Goal: Information Seeking & Learning: Learn about a topic

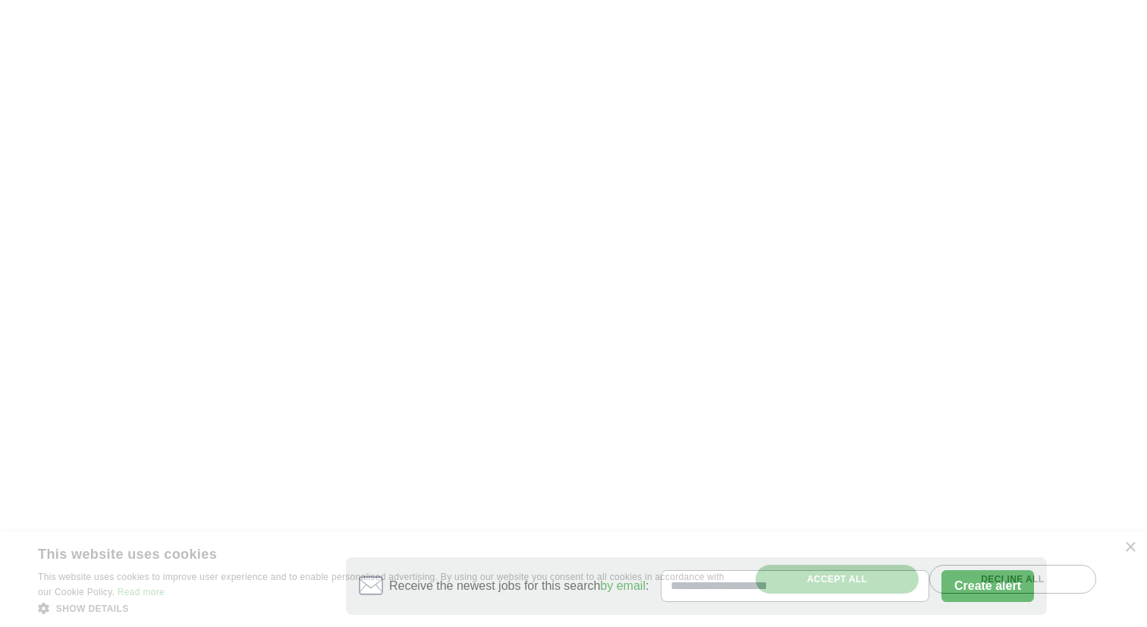
scroll to position [2475, 0]
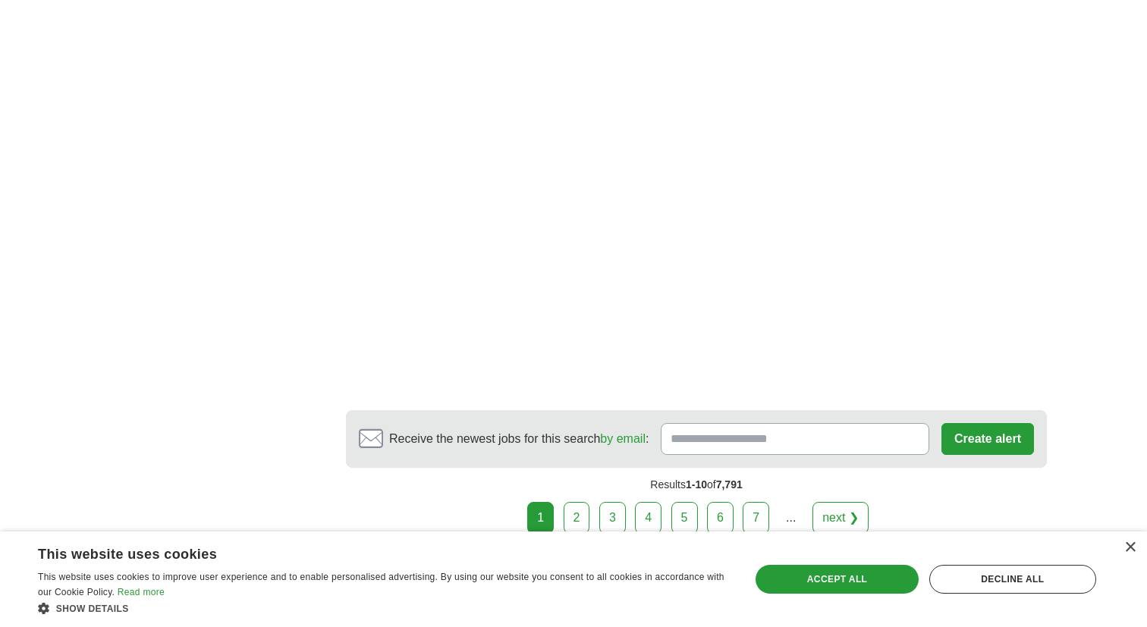
click at [835, 502] on link "next ❯" at bounding box center [840, 518] width 56 height 32
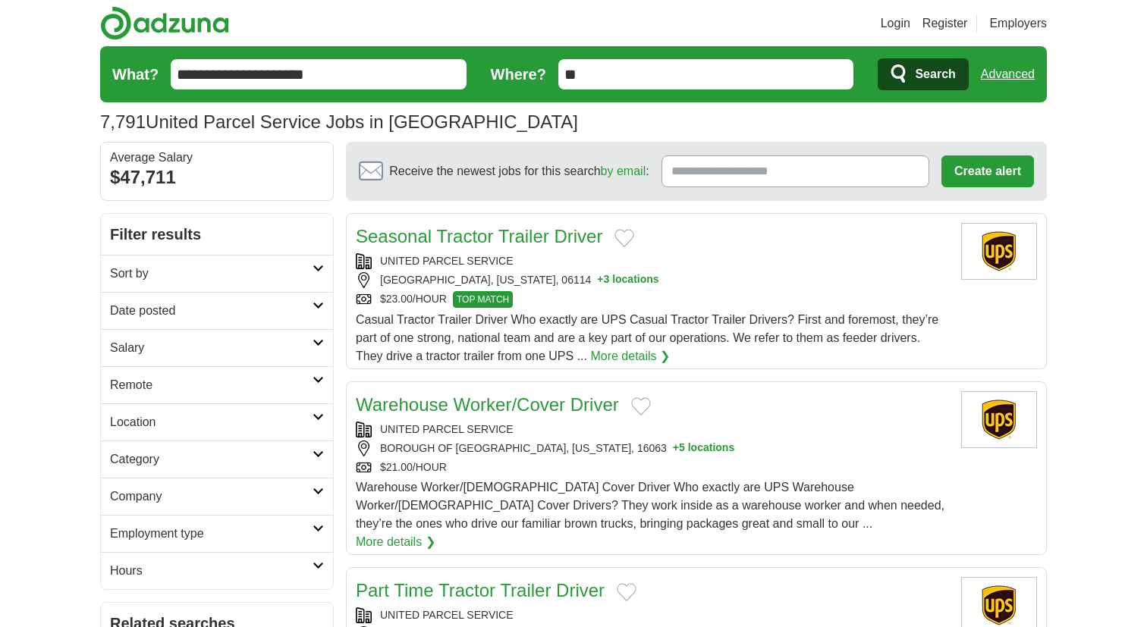
click at [564, 407] on link "Warehouse Worker/Cover Driver" at bounding box center [487, 404] width 263 height 20
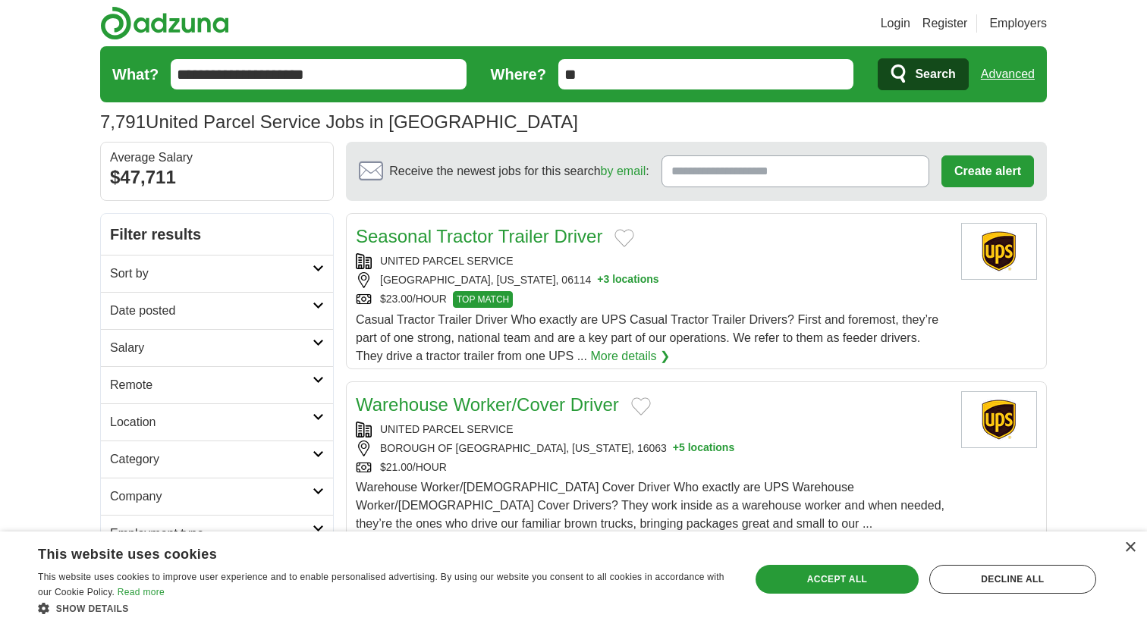
click at [356, 66] on input "**********" at bounding box center [319, 74] width 296 height 30
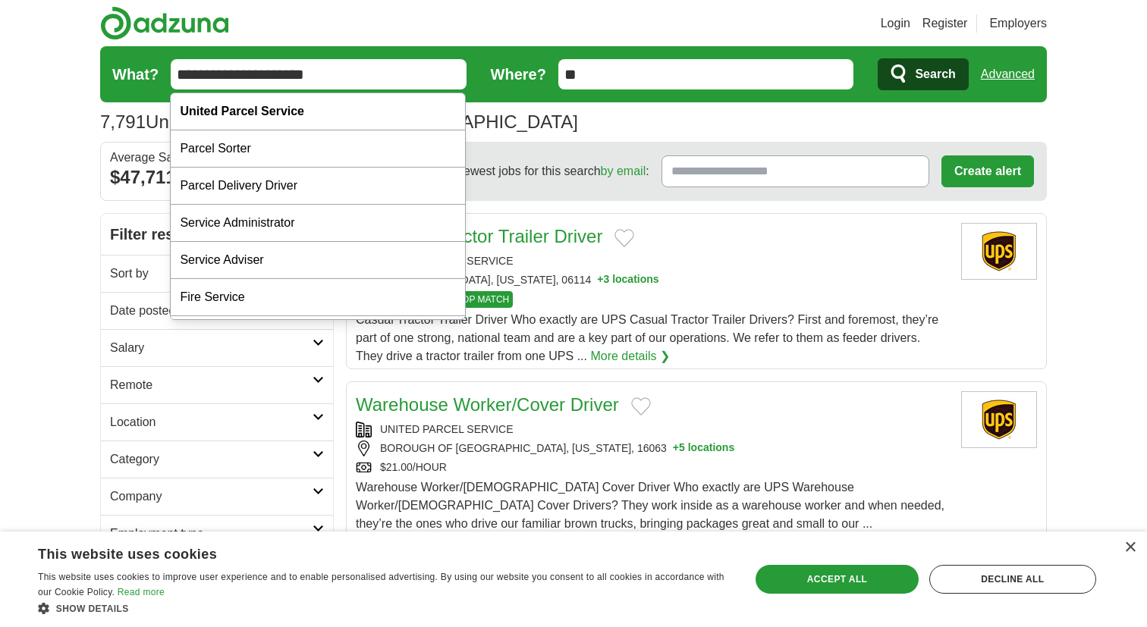
click at [356, 66] on input "**********" at bounding box center [319, 74] width 296 height 30
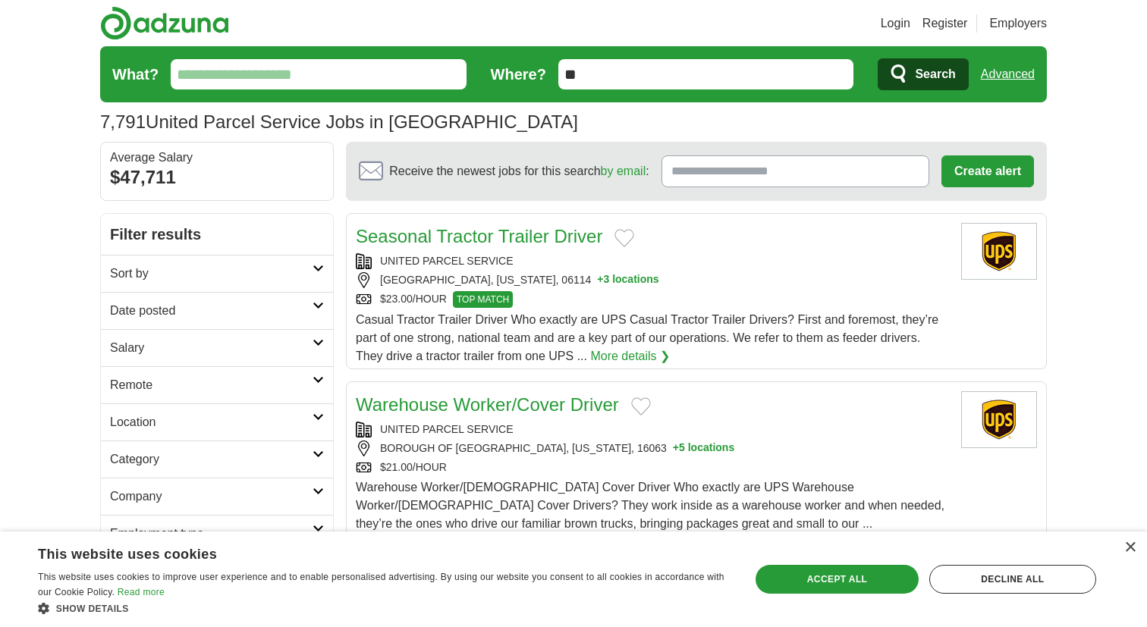
click at [144, 492] on h2 "Company" at bounding box center [211, 497] width 203 height 18
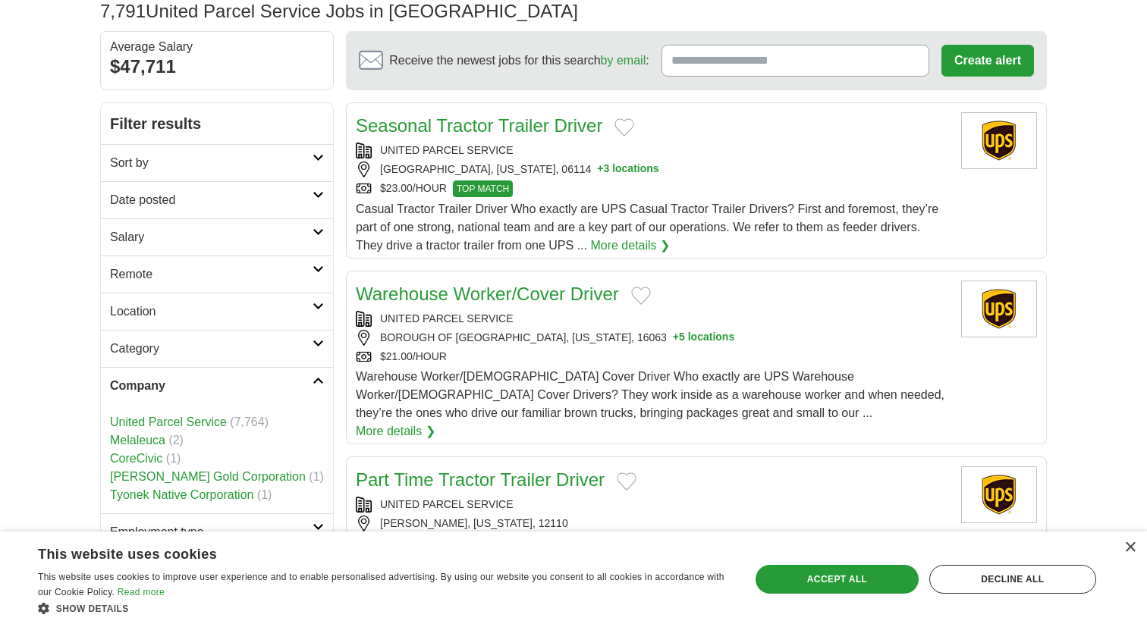
scroll to position [118, 0]
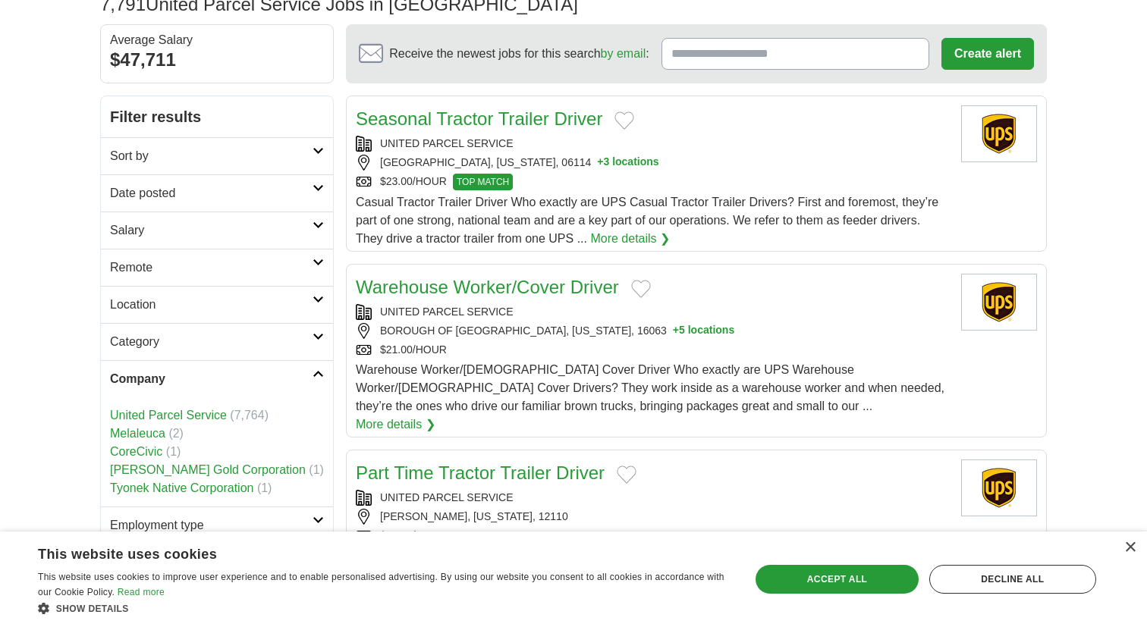
click at [204, 413] on link "United Parcel Service" at bounding box center [168, 415] width 117 height 13
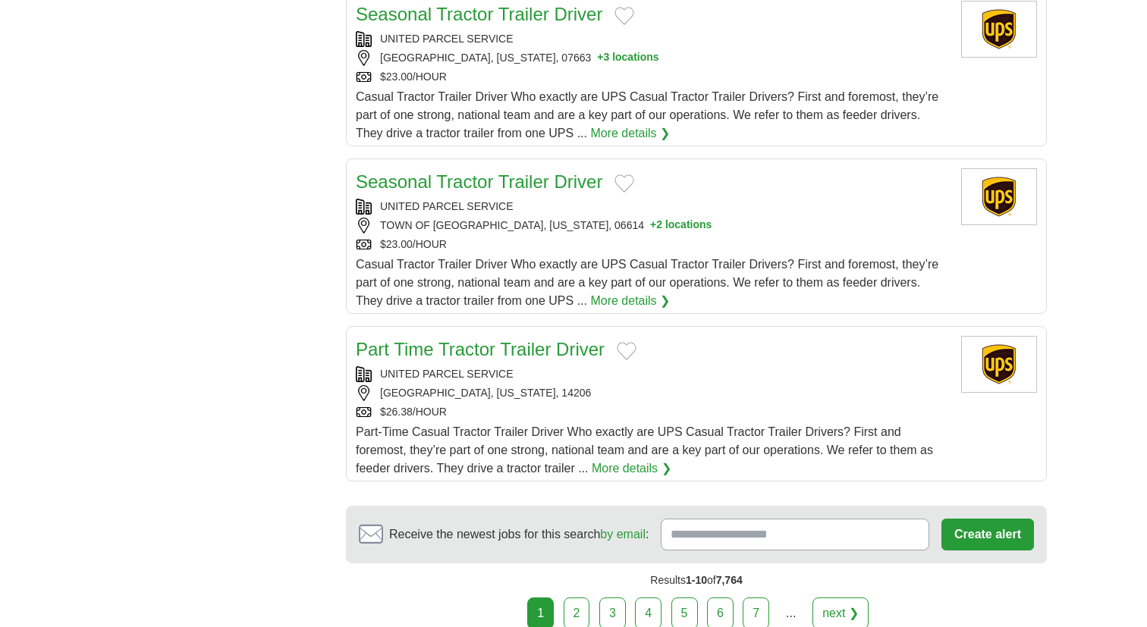
scroll to position [2382, 0]
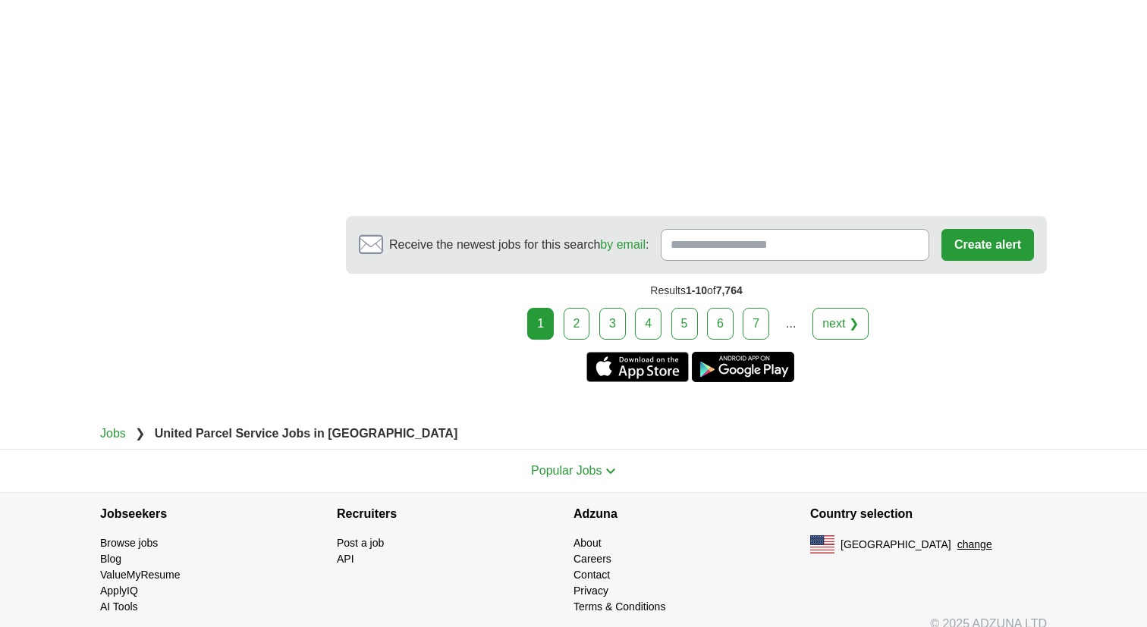
click at [763, 308] on link "7" at bounding box center [756, 324] width 27 height 32
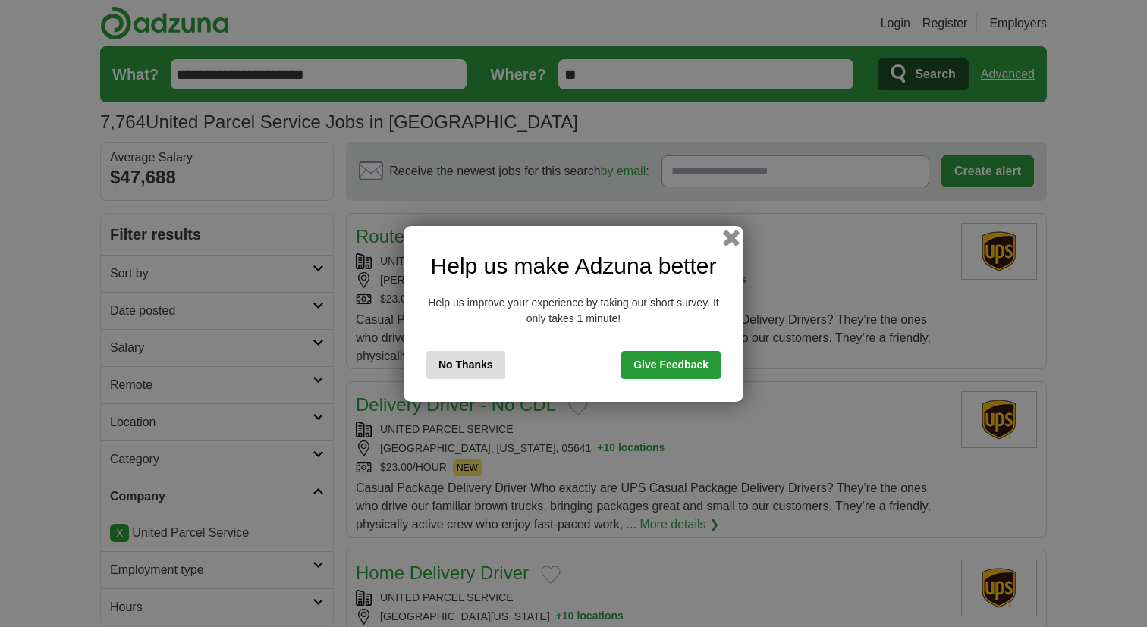
click at [731, 233] on button "button" at bounding box center [731, 237] width 17 height 17
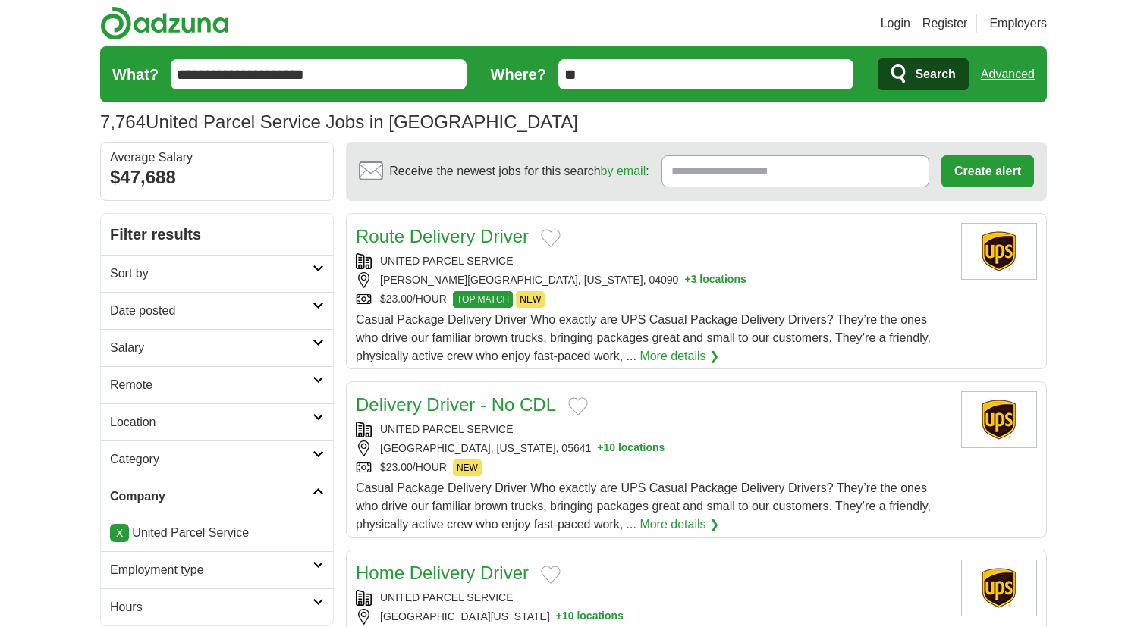
click at [489, 239] on link "Route Delivery Driver" at bounding box center [442, 236] width 173 height 20
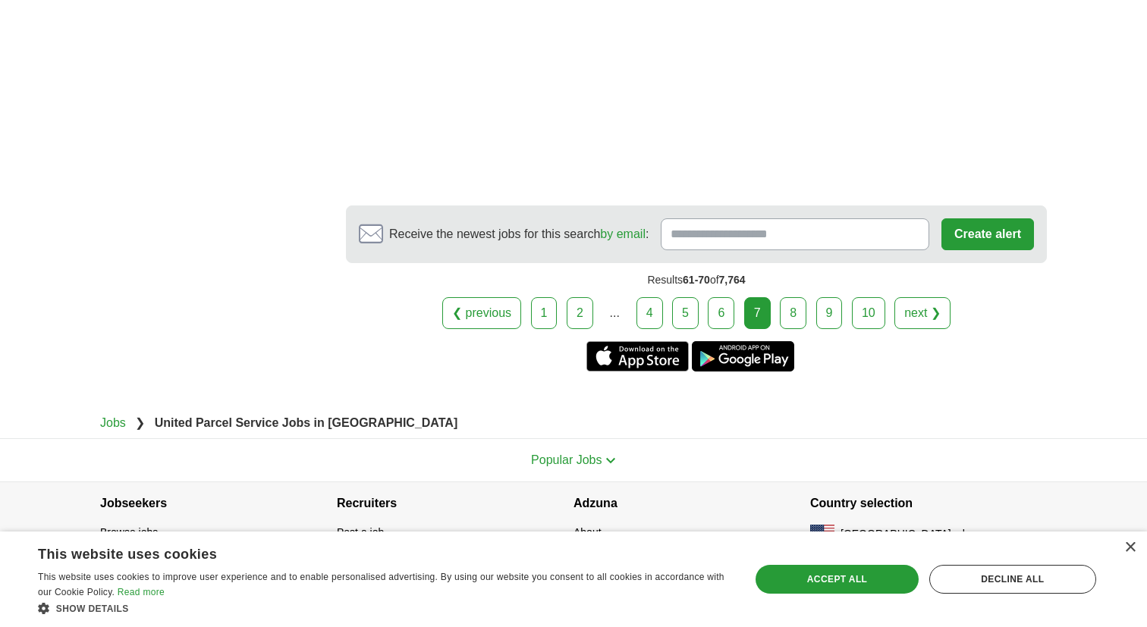
scroll to position [2309, 0]
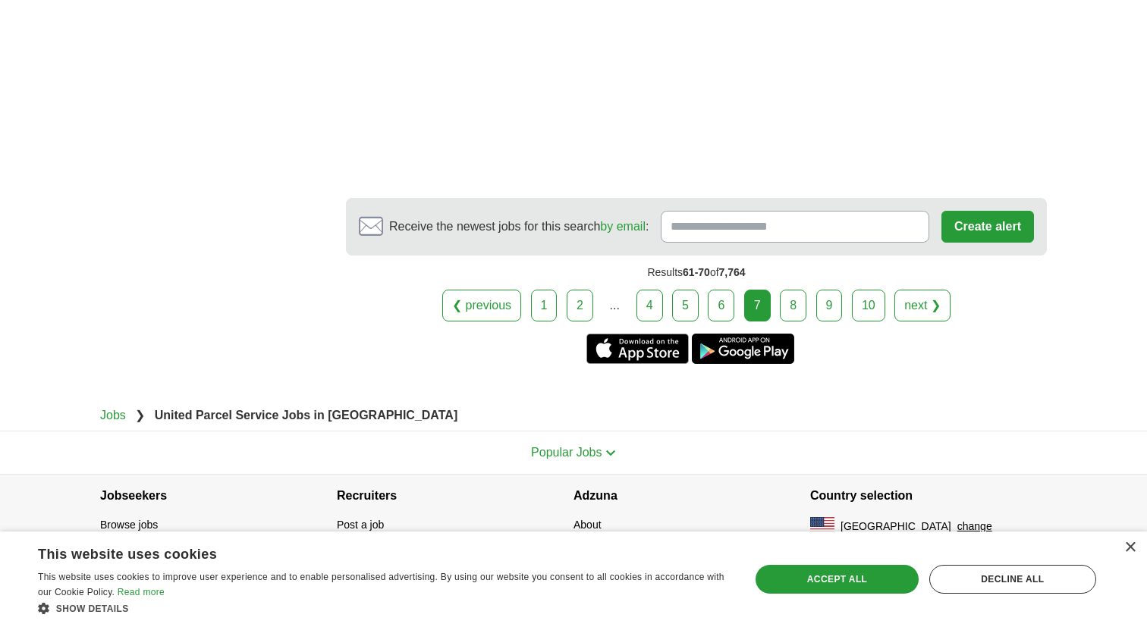
click at [926, 302] on link "next ❯" at bounding box center [922, 306] width 56 height 32
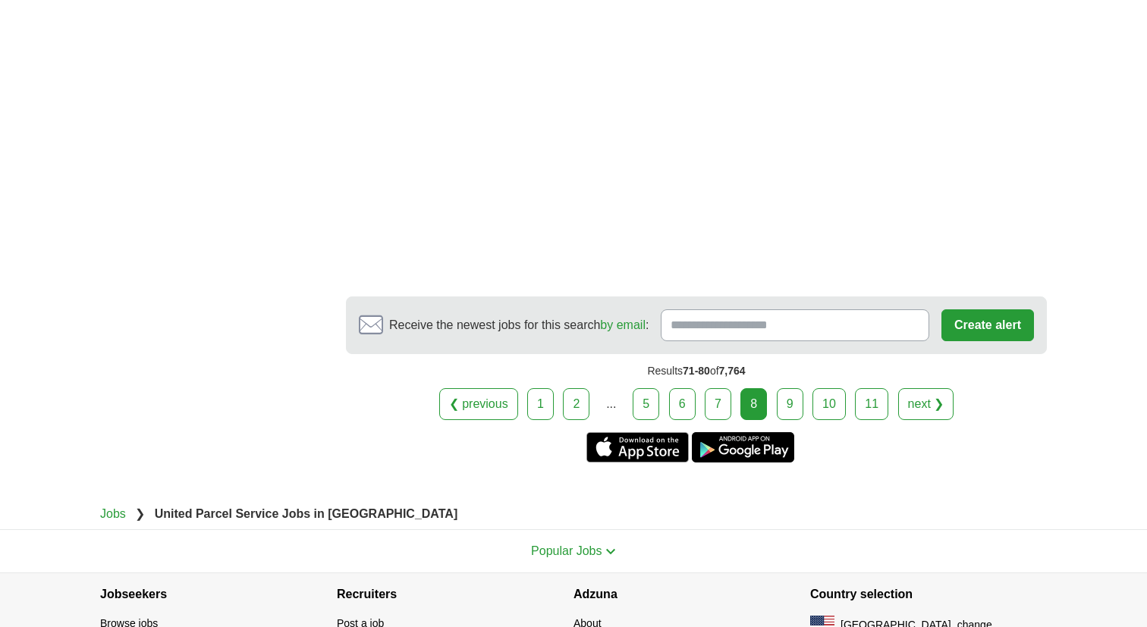
scroll to position [2288, 0]
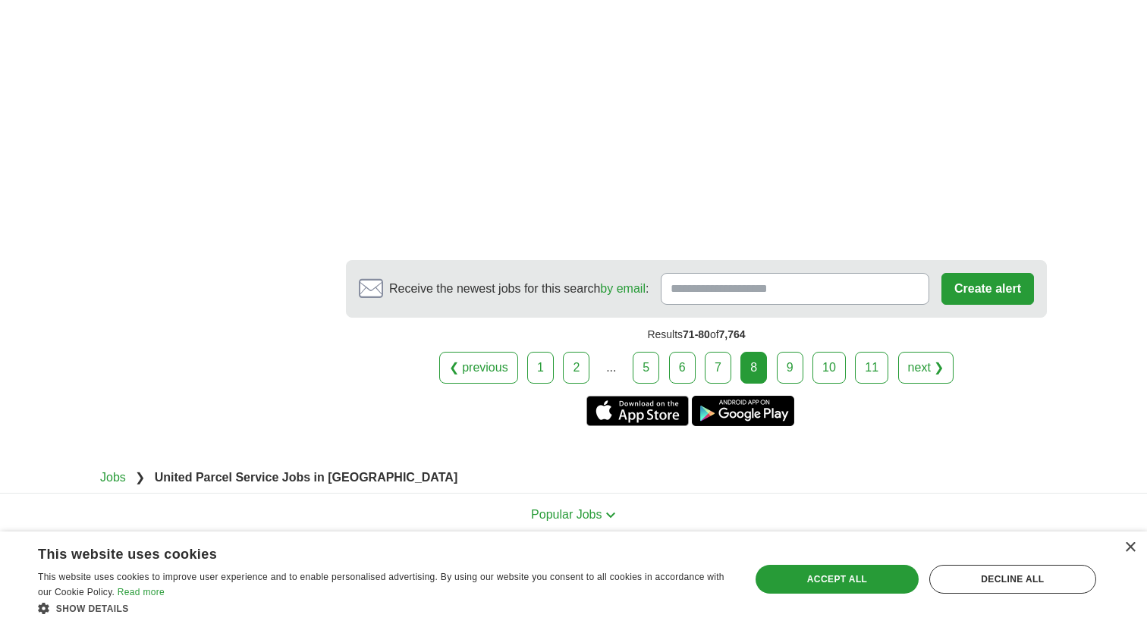
click at [878, 375] on link "11" at bounding box center [871, 368] width 33 height 32
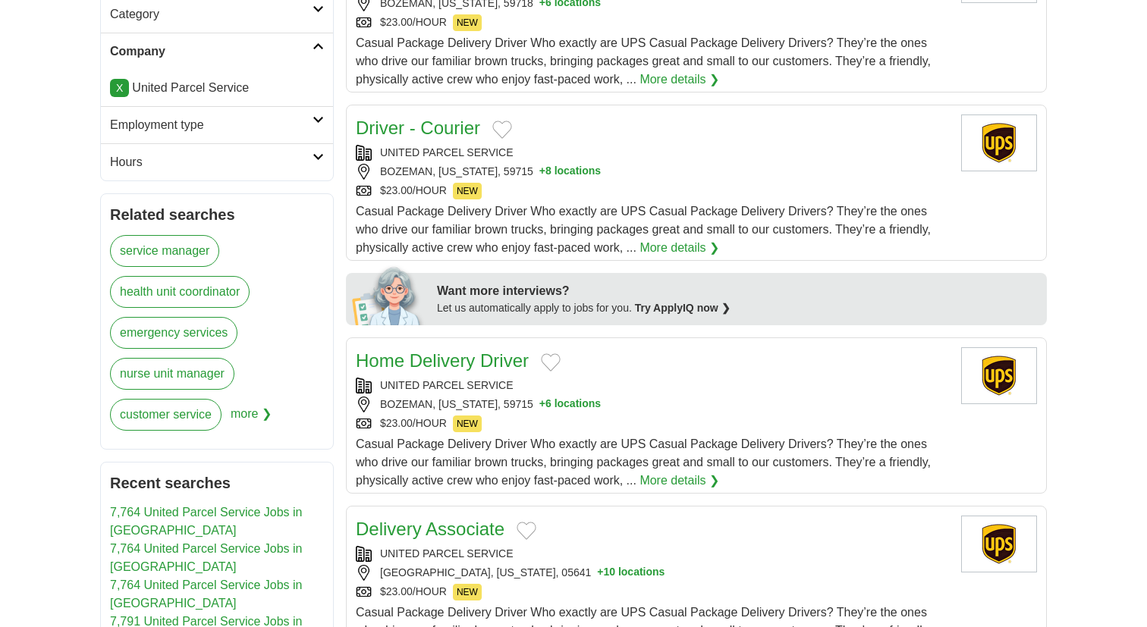
scroll to position [449, 0]
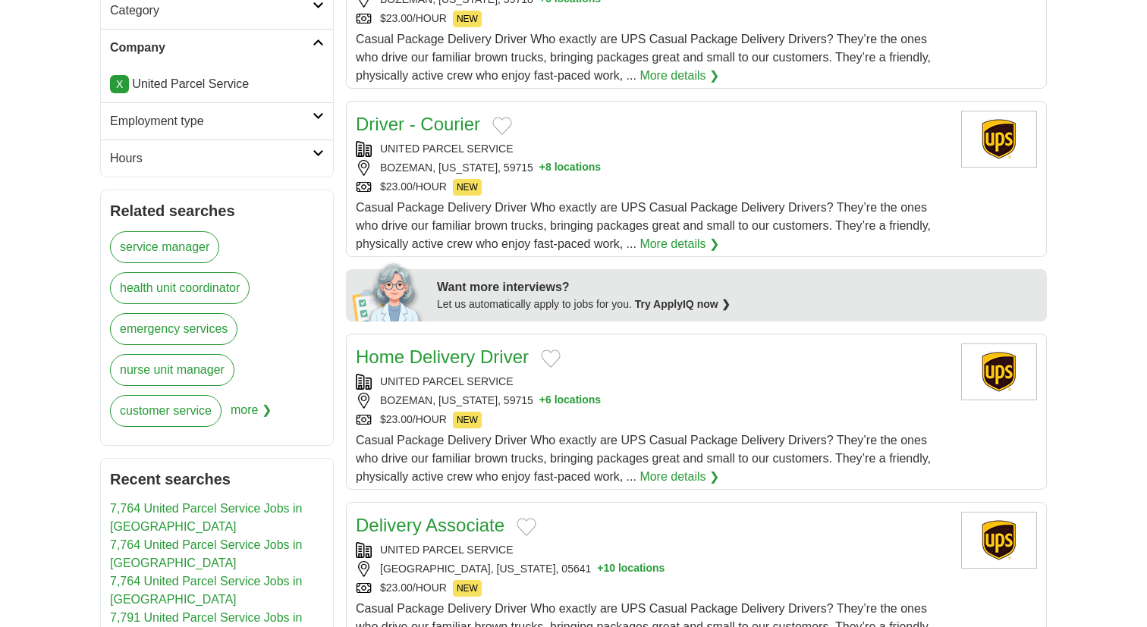
click at [432, 357] on link "Home Delivery Driver" at bounding box center [442, 357] width 173 height 20
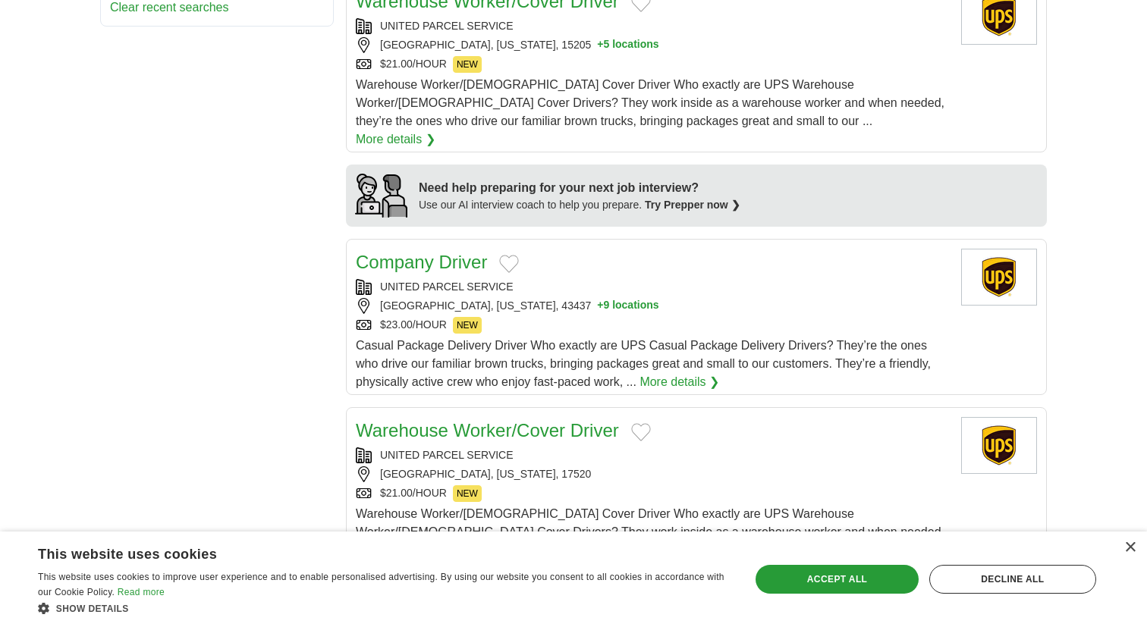
scroll to position [1169, 0]
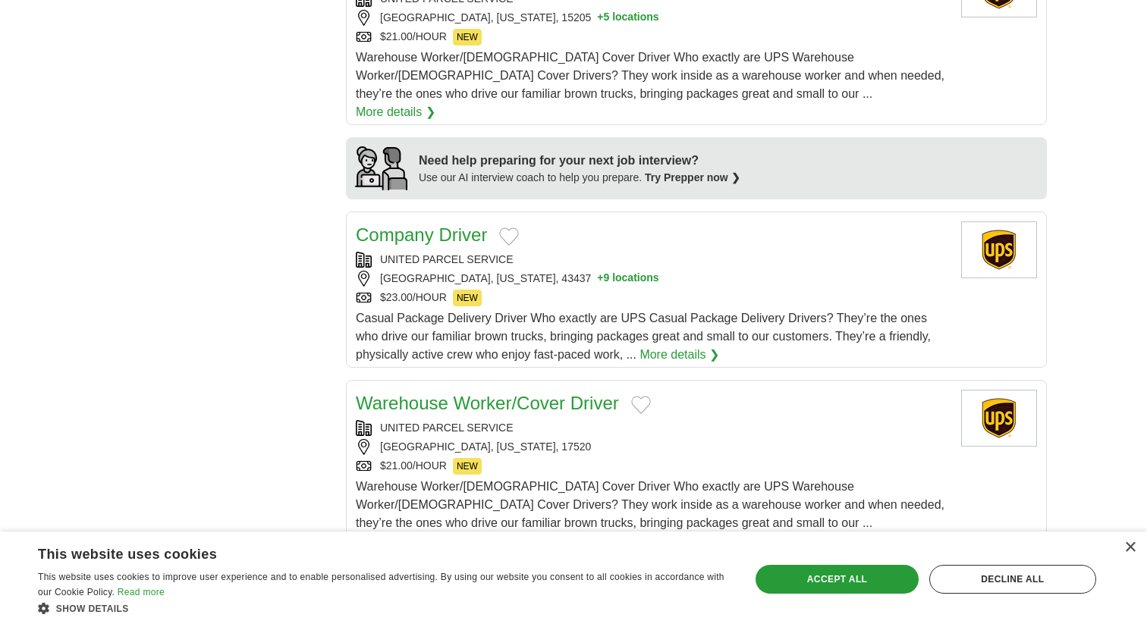
click at [494, 393] on link "Warehouse Worker/Cover Driver" at bounding box center [487, 403] width 263 height 20
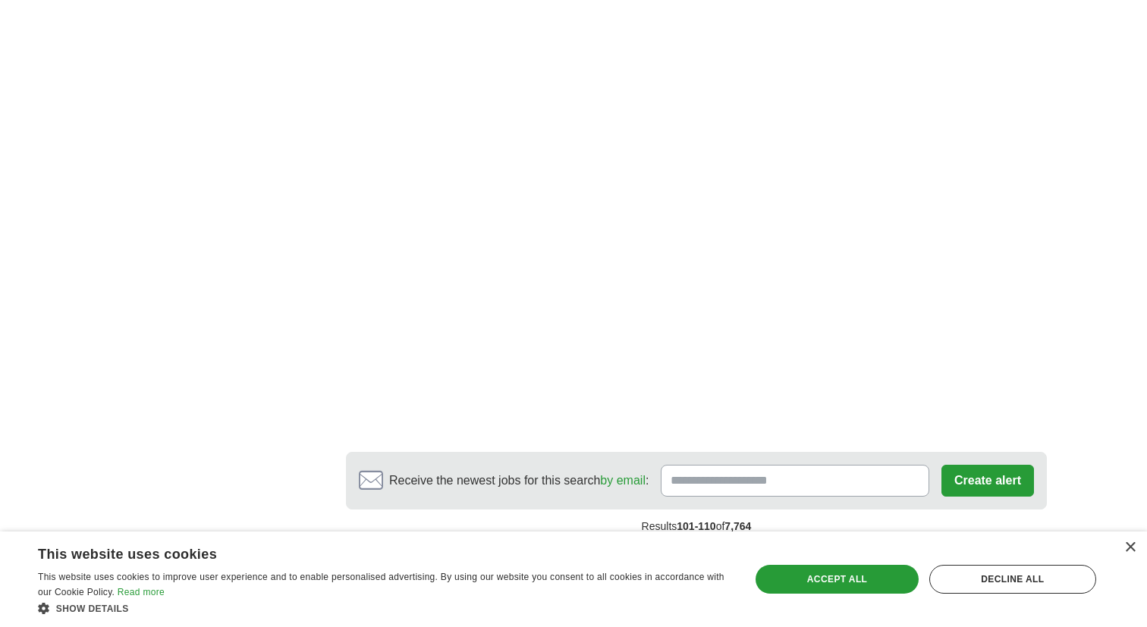
scroll to position [2285, 0]
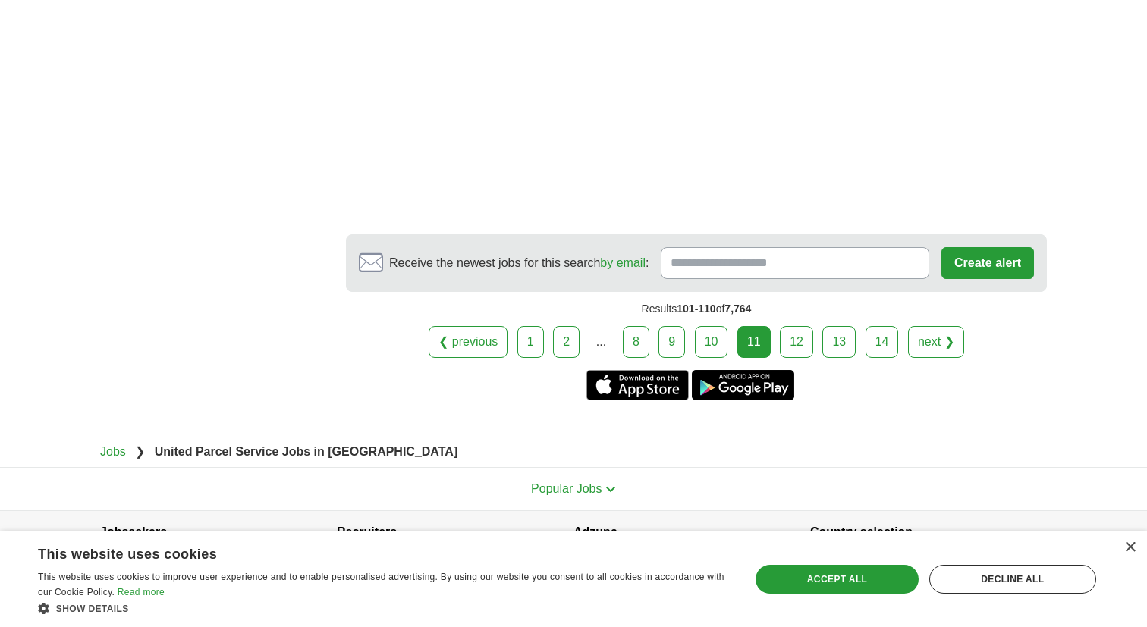
click at [884, 326] on link "14" at bounding box center [882, 342] width 33 height 32
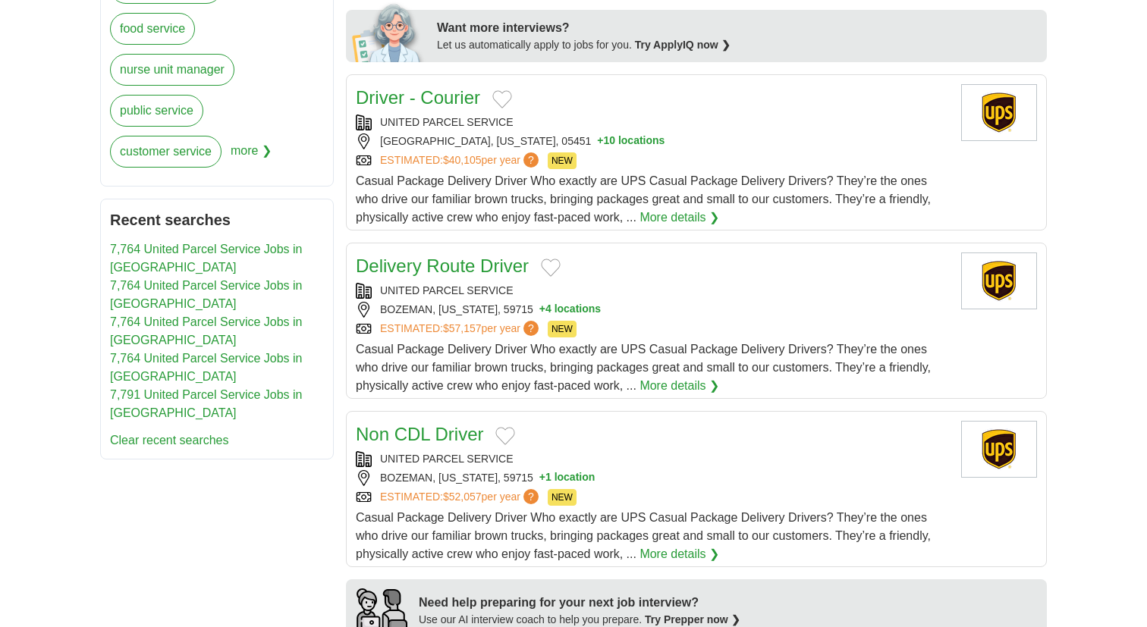
scroll to position [706, 0]
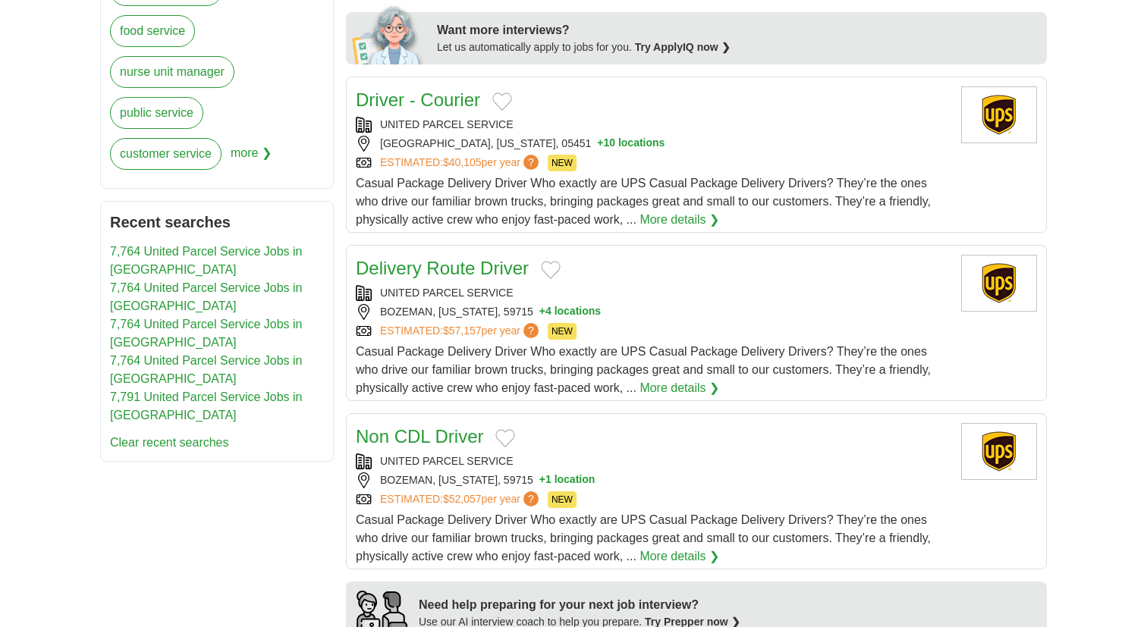
click at [495, 264] on link "Delivery Route Driver" at bounding box center [442, 268] width 173 height 20
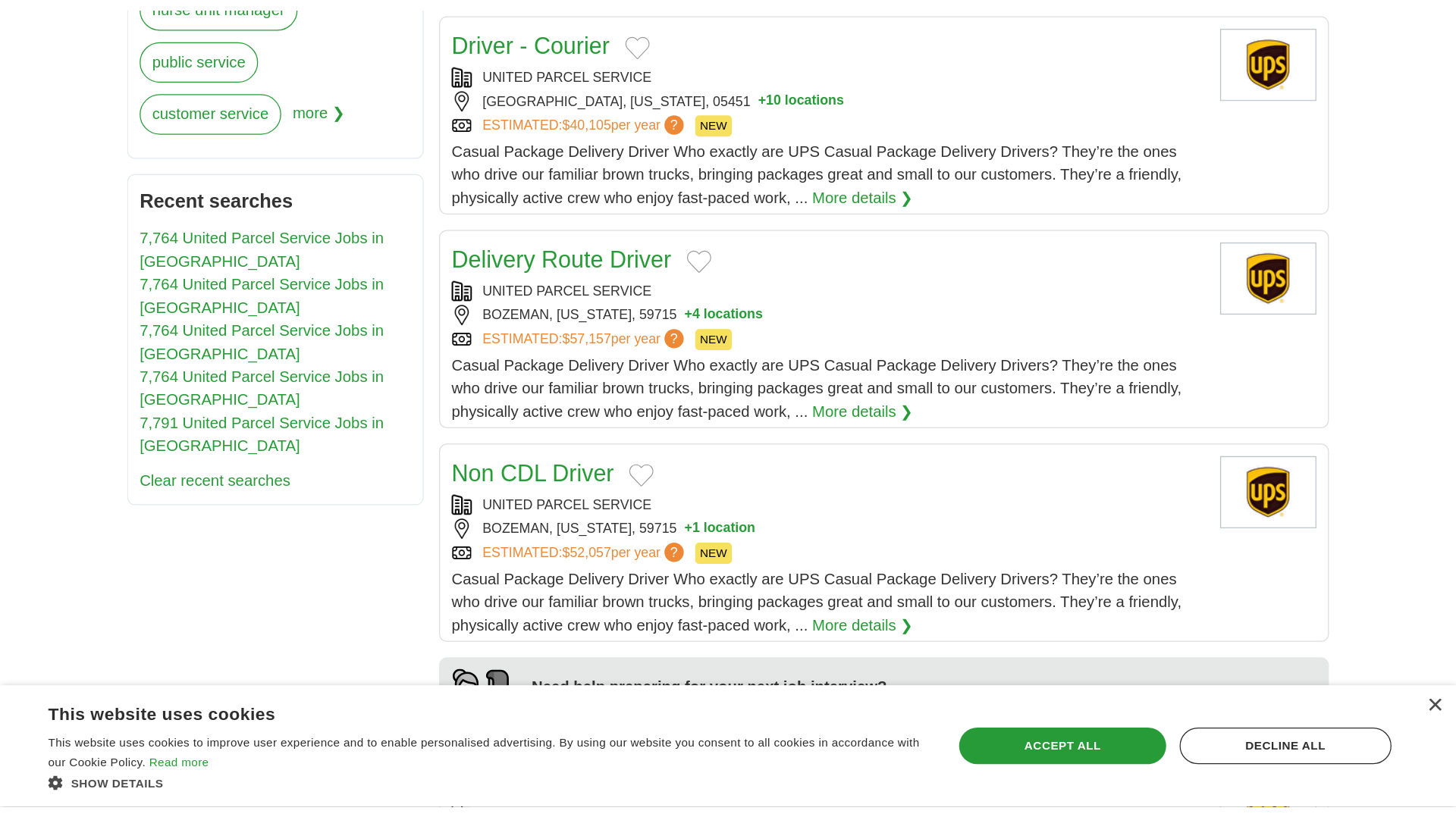
scroll to position [780, 0]
